Goal: Communication & Community: Answer question/provide support

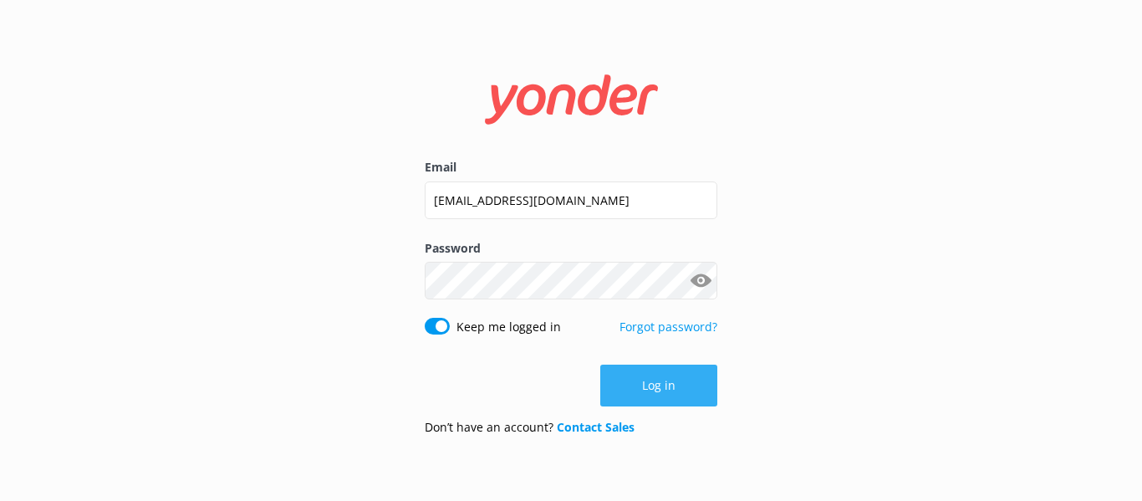
click at [654, 389] on button "Log in" at bounding box center [658, 385] width 117 height 42
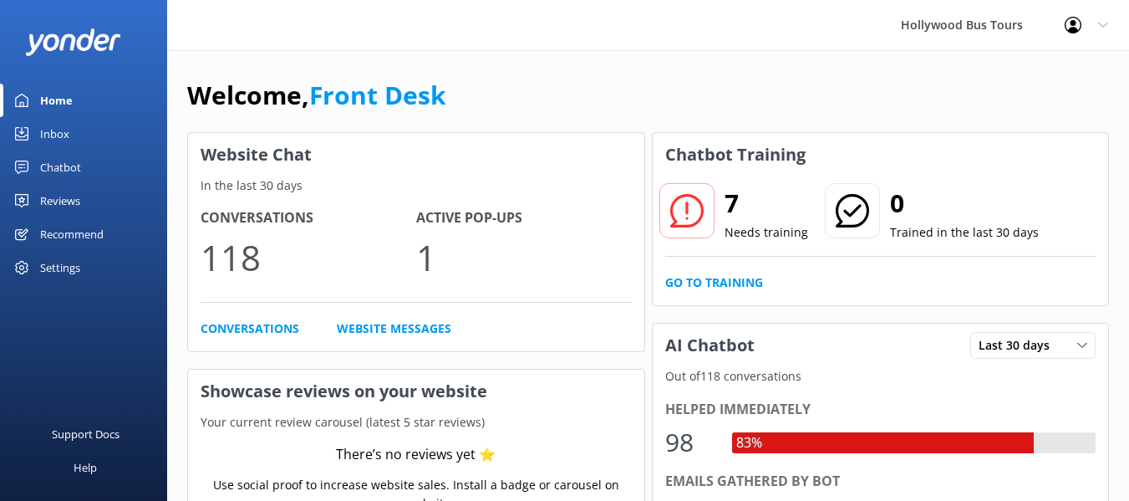
click at [63, 134] on div "Inbox" at bounding box center [54, 133] width 29 height 33
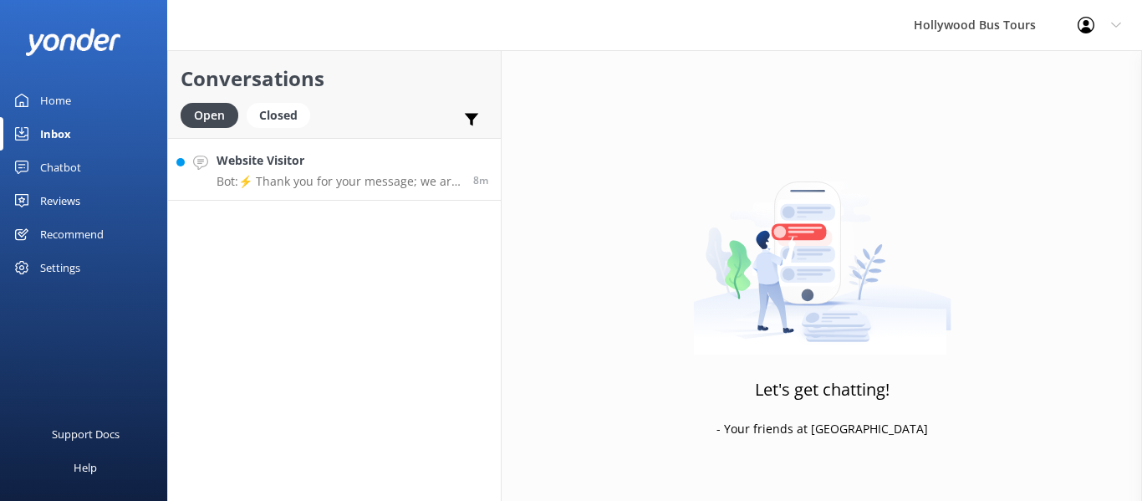
click at [325, 165] on h4 "Website Visitor" at bounding box center [338, 160] width 244 height 18
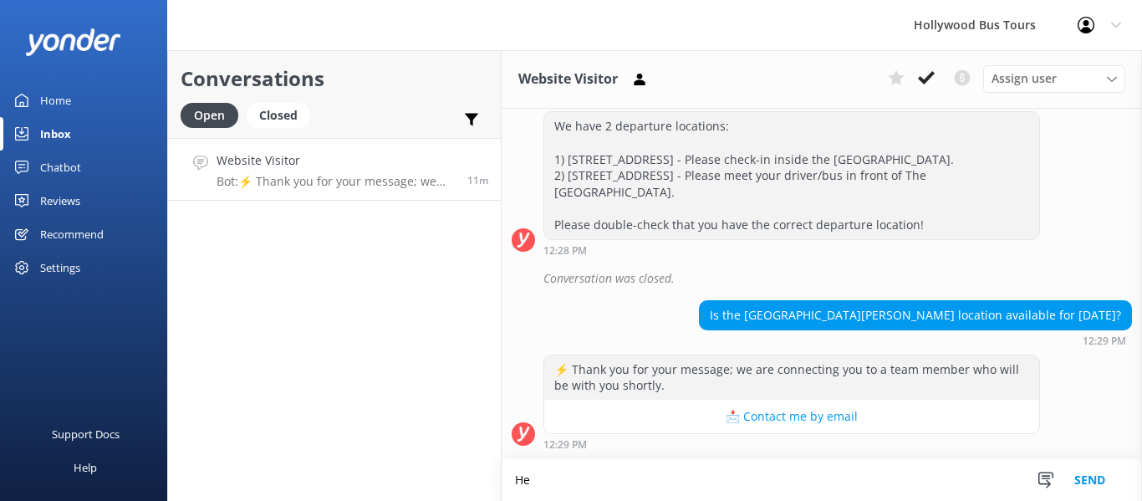
scroll to position [1089, 0]
type textarea "Hello, thank you for message."
click at [1089, 486] on button "Send" at bounding box center [1089, 480] width 63 height 42
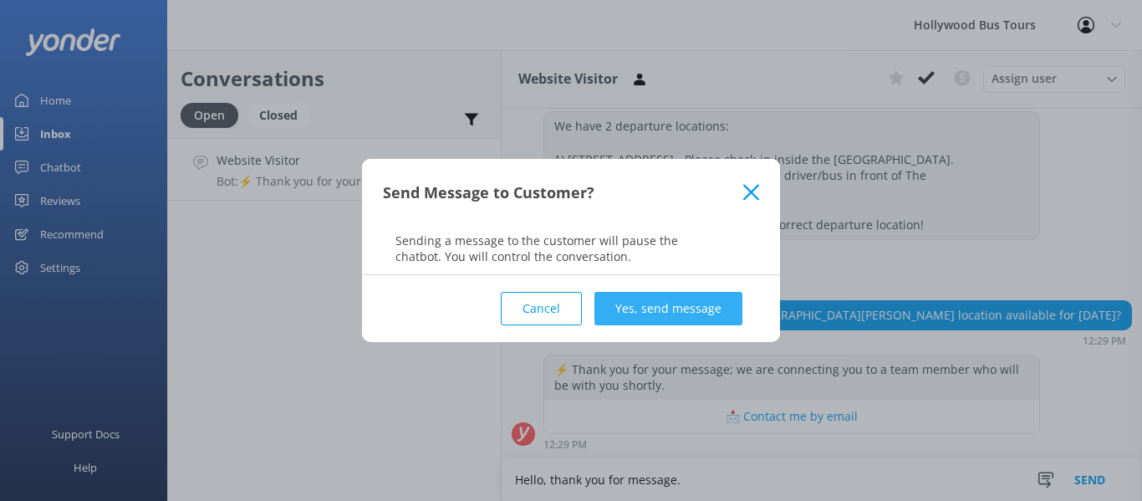
click at [659, 308] on button "Yes, send message" at bounding box center [668, 308] width 148 height 33
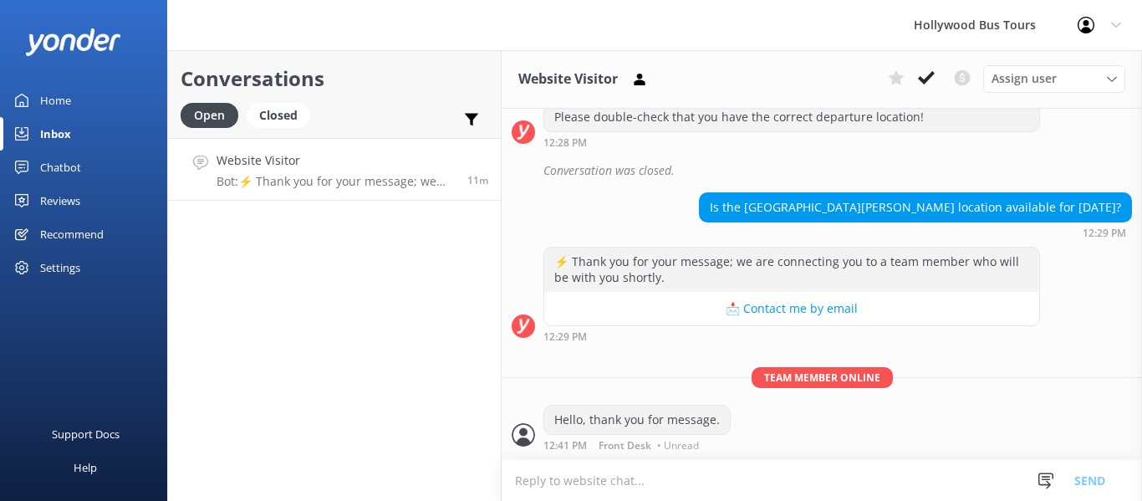
scroll to position [1197, 0]
click at [581, 486] on textarea at bounding box center [821, 480] width 640 height 41
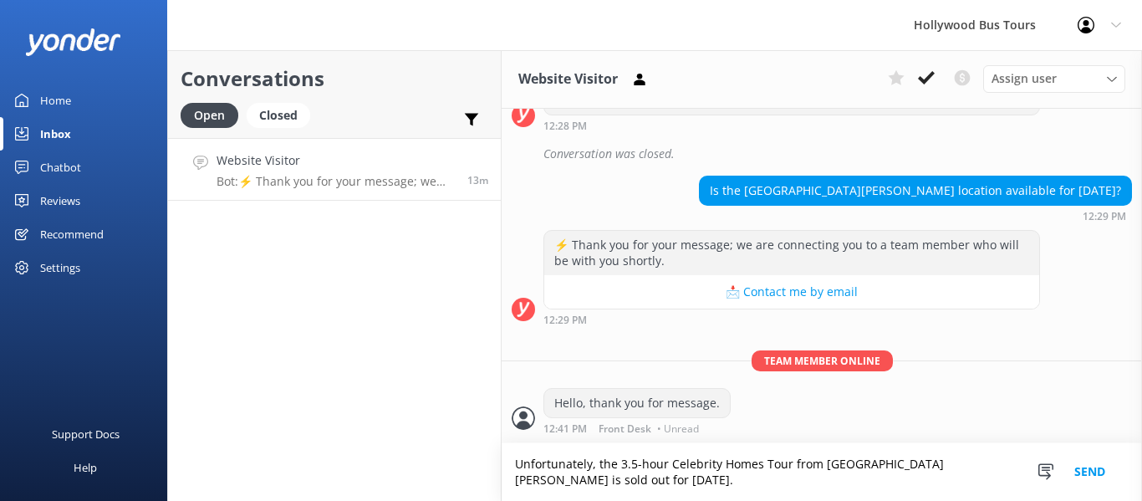
scroll to position [1214, 0]
type textarea "Unfortunately, the 3.5-hour Celebrity Homes Tour from [GEOGRAPHIC_DATA][PERSON_…"
click at [1091, 479] on button "Send" at bounding box center [1089, 472] width 63 height 58
